Goal: Find specific page/section: Find specific page/section

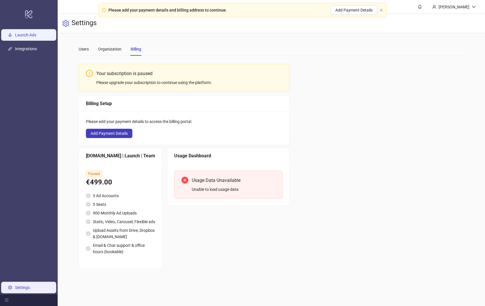
click at [25, 37] on link "Launch Ads" at bounding box center [25, 35] width 21 height 5
click at [15, 33] on link "Launch Ads" at bounding box center [25, 35] width 21 height 5
